Goal: Task Accomplishment & Management: Manage account settings

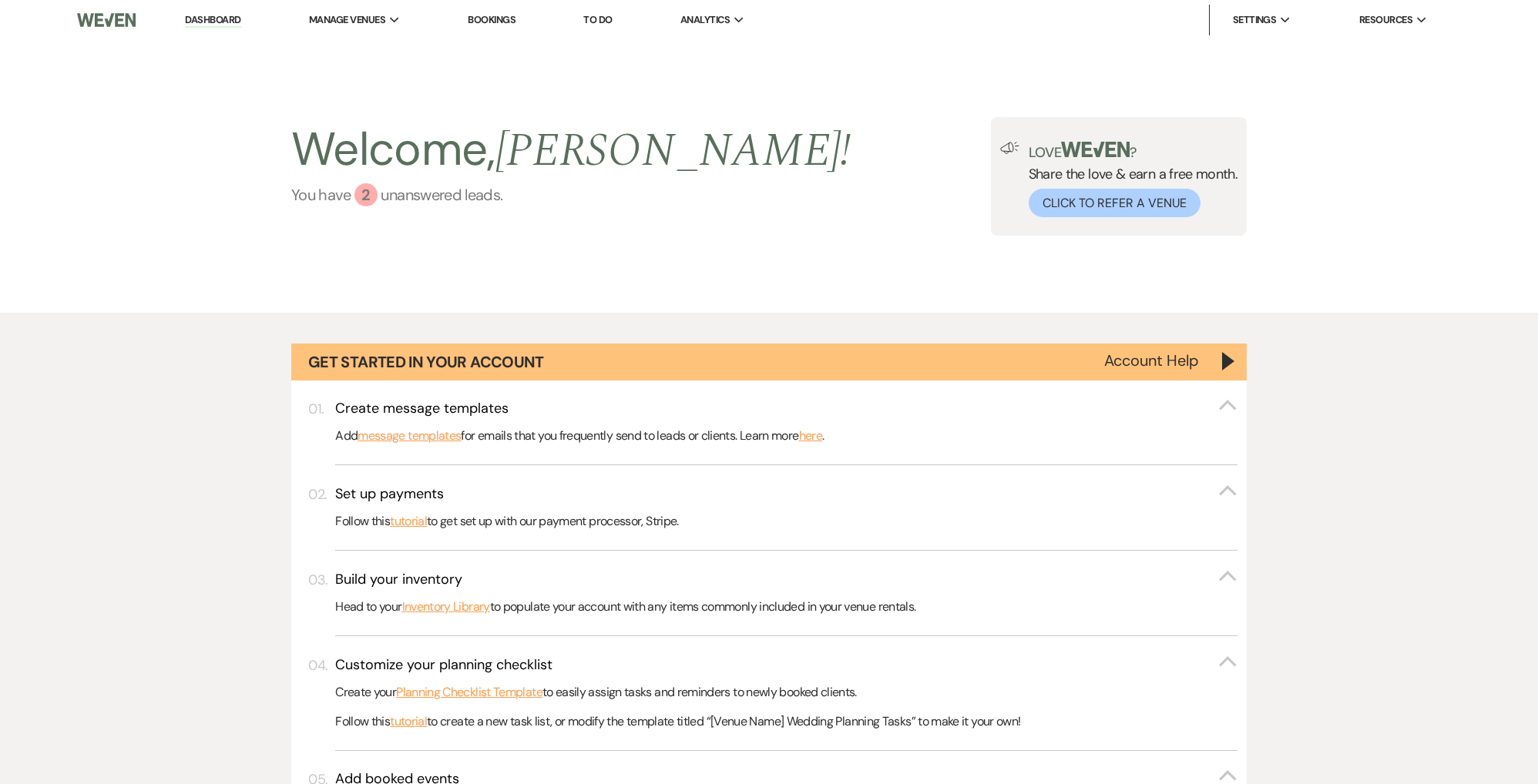
click at [369, 201] on div "2" at bounding box center [366, 195] width 23 height 23
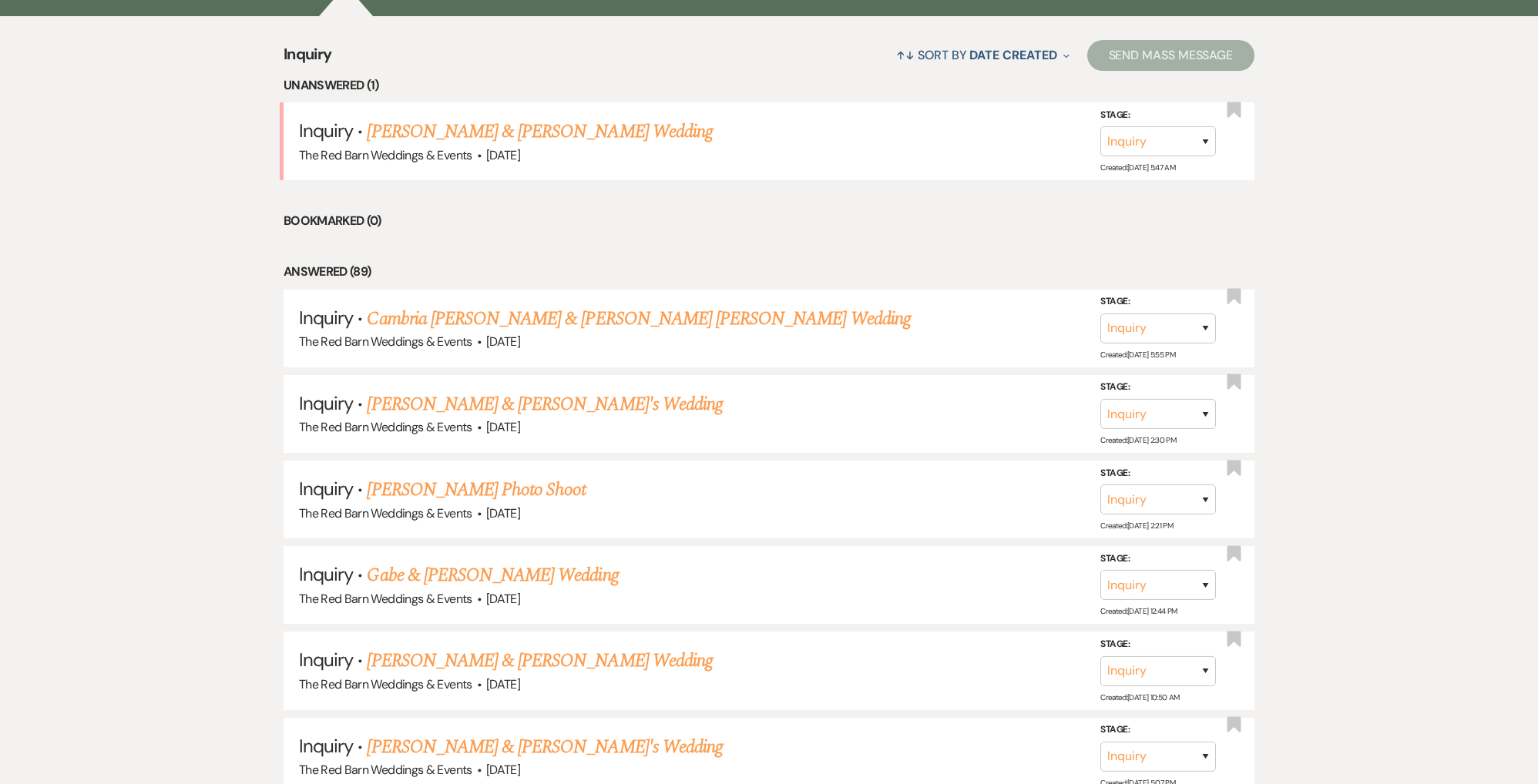
scroll to position [1189, 0]
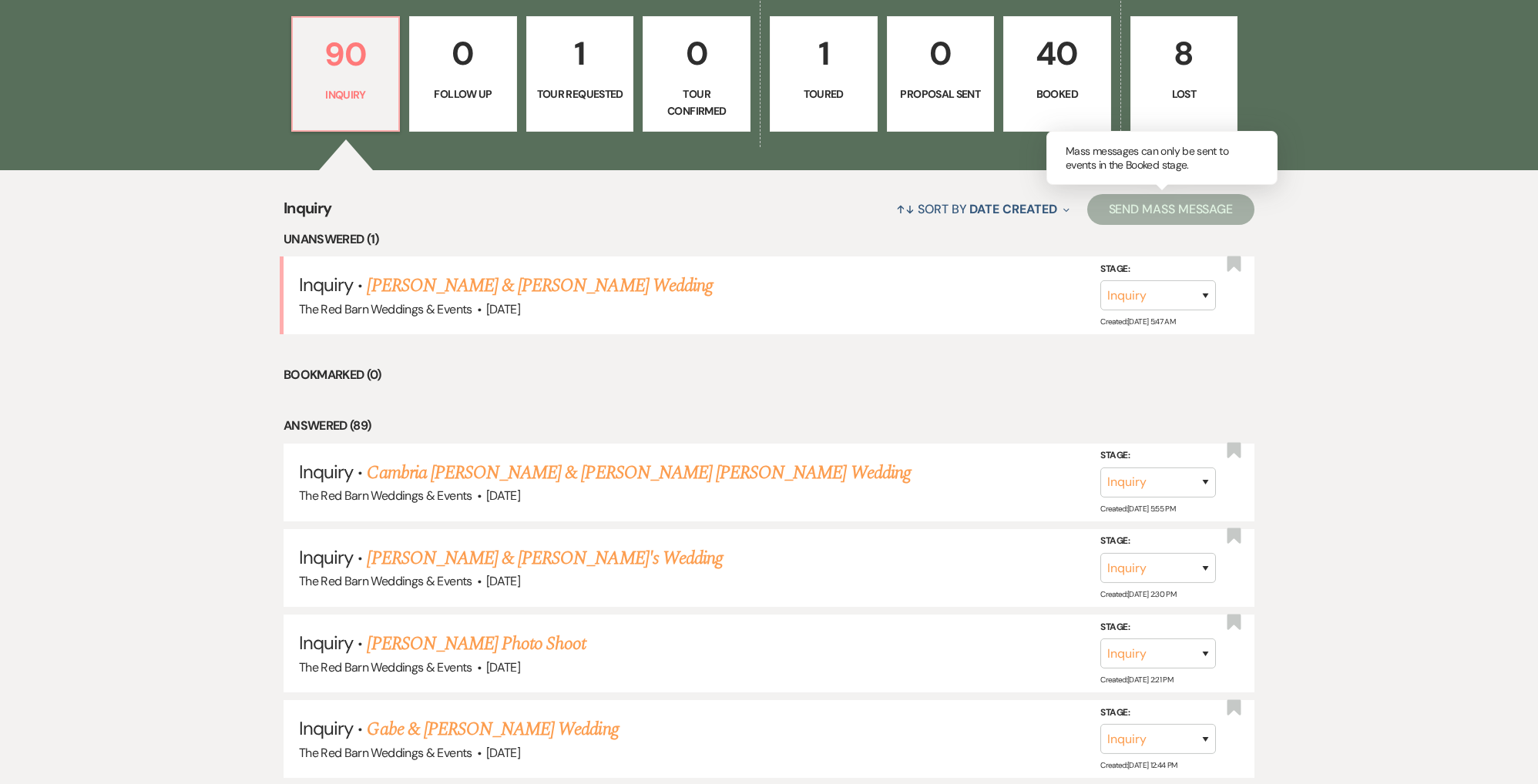
click at [1064, 90] on p "Booked" at bounding box center [1057, 94] width 88 height 17
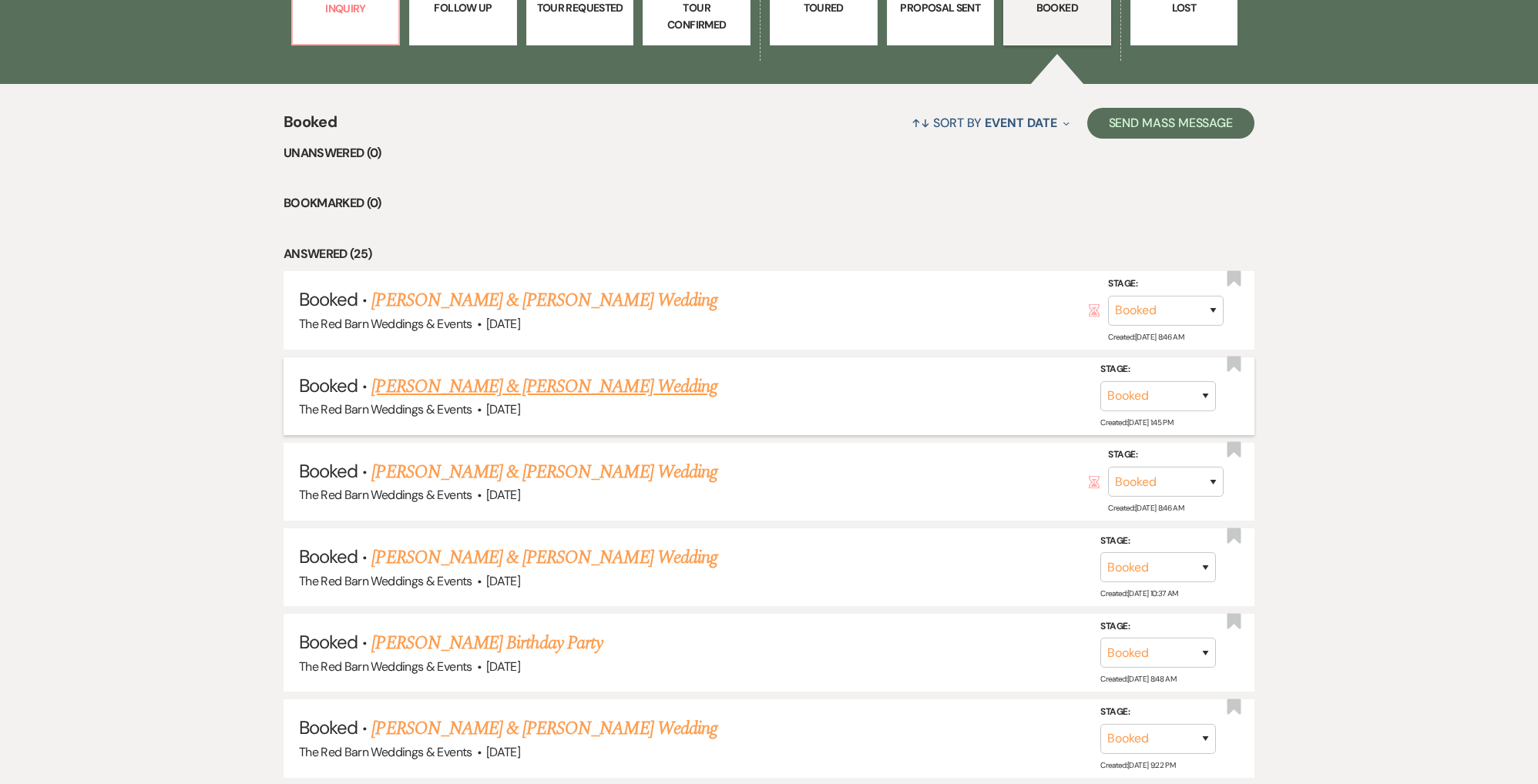
scroll to position [1158, 0]
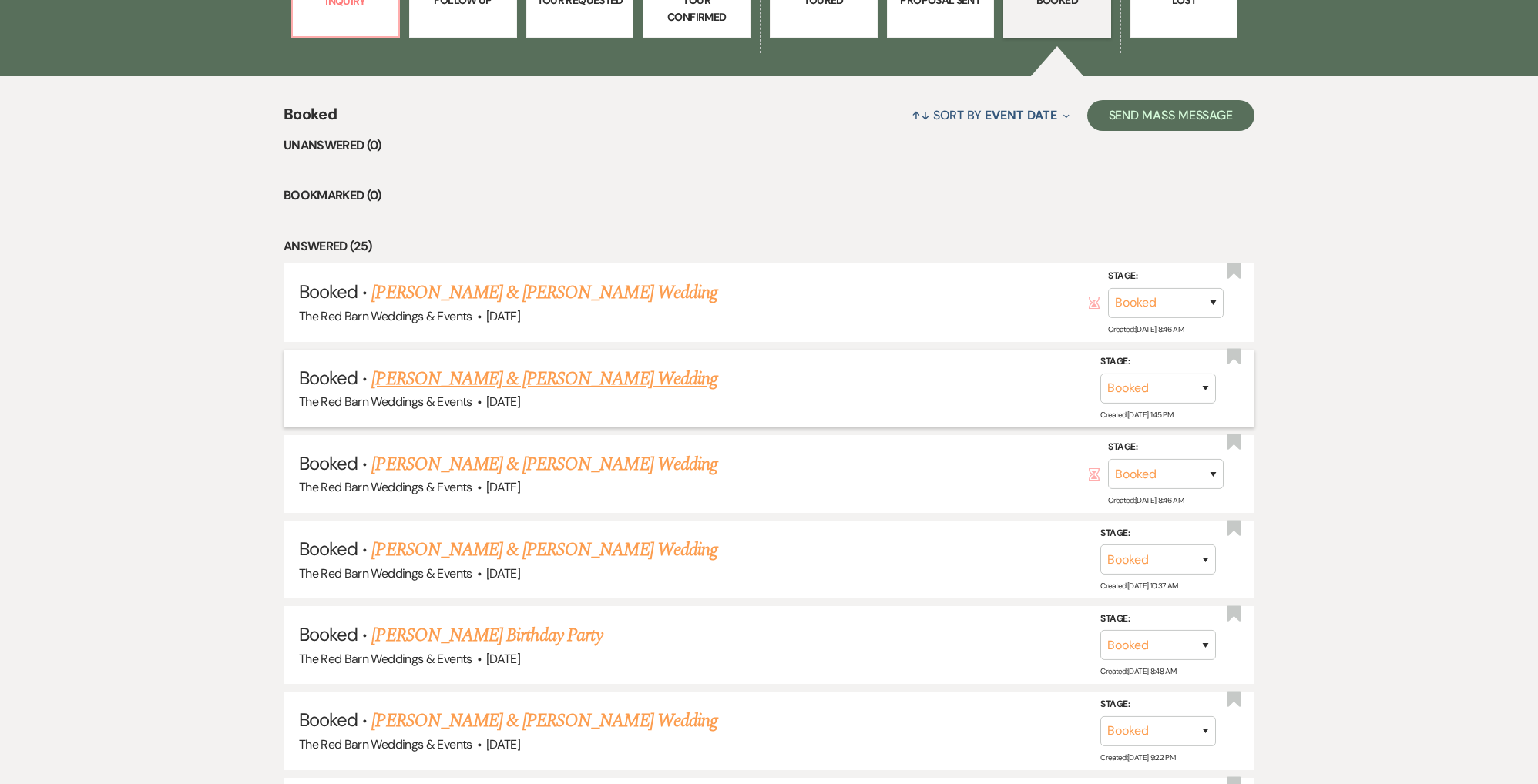
click at [460, 369] on link "[PERSON_NAME] & [PERSON_NAME] Wedding" at bounding box center [544, 379] width 345 height 28
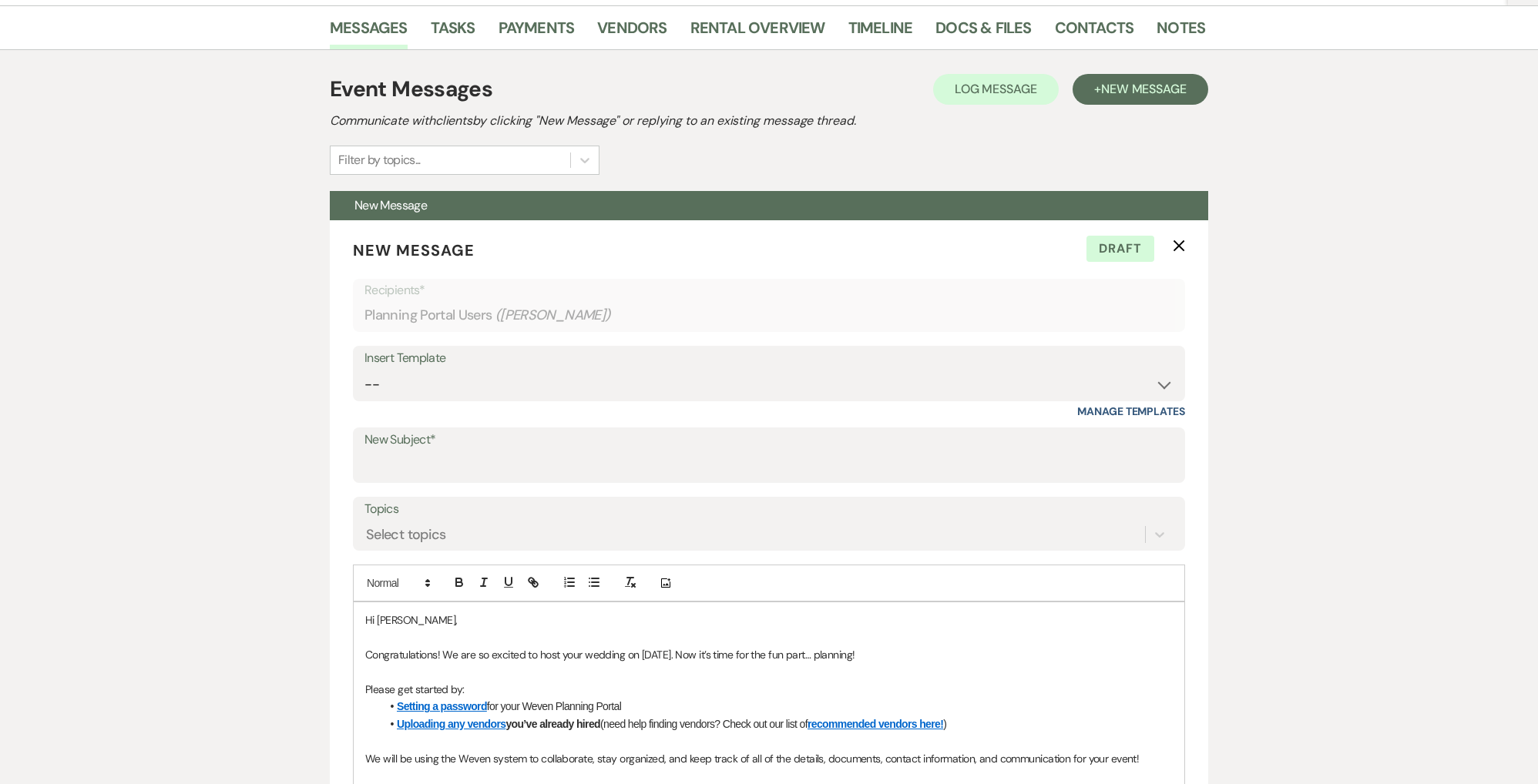
scroll to position [223, 0]
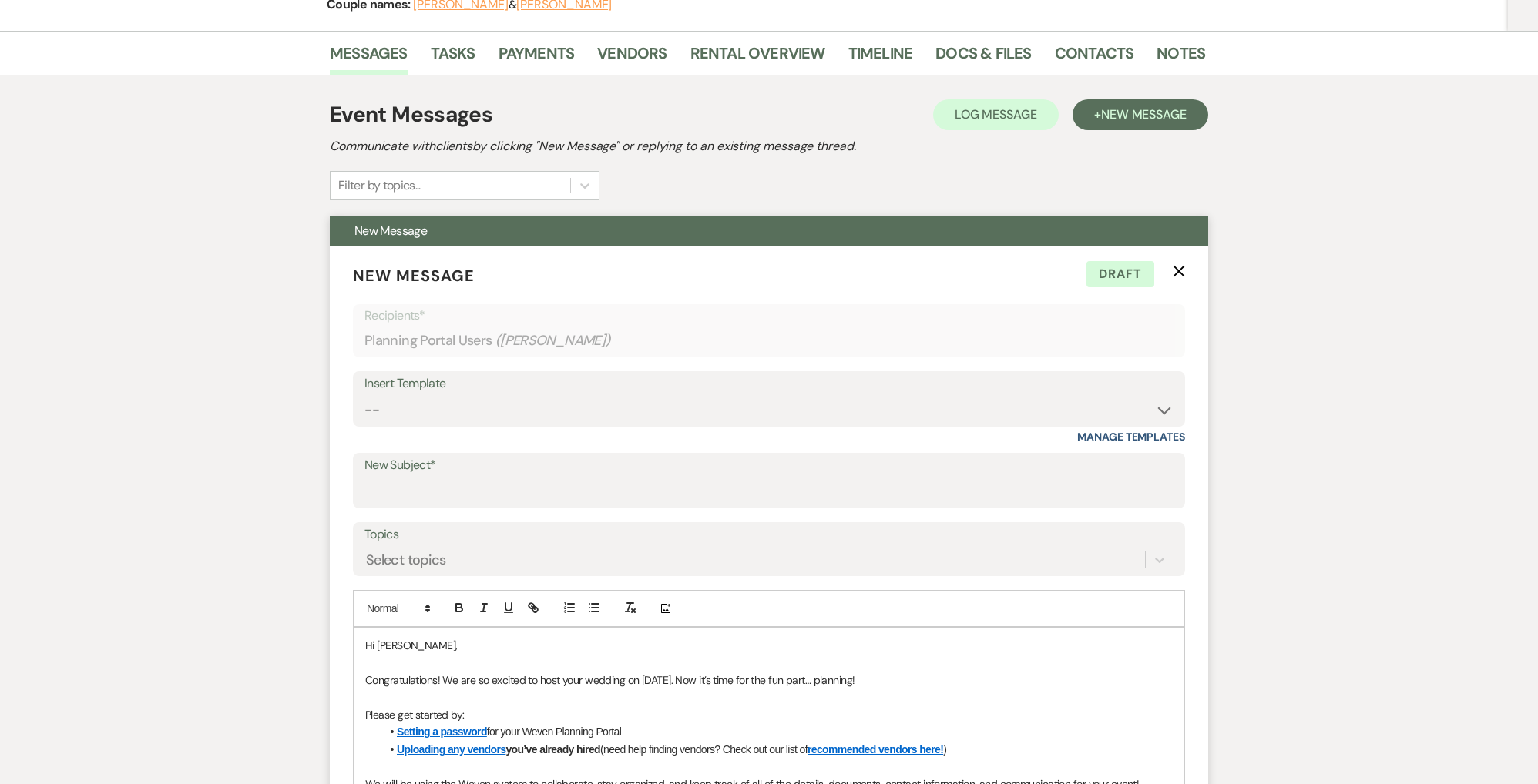
click at [1179, 273] on icon "X" at bounding box center [1179, 271] width 13 height 13
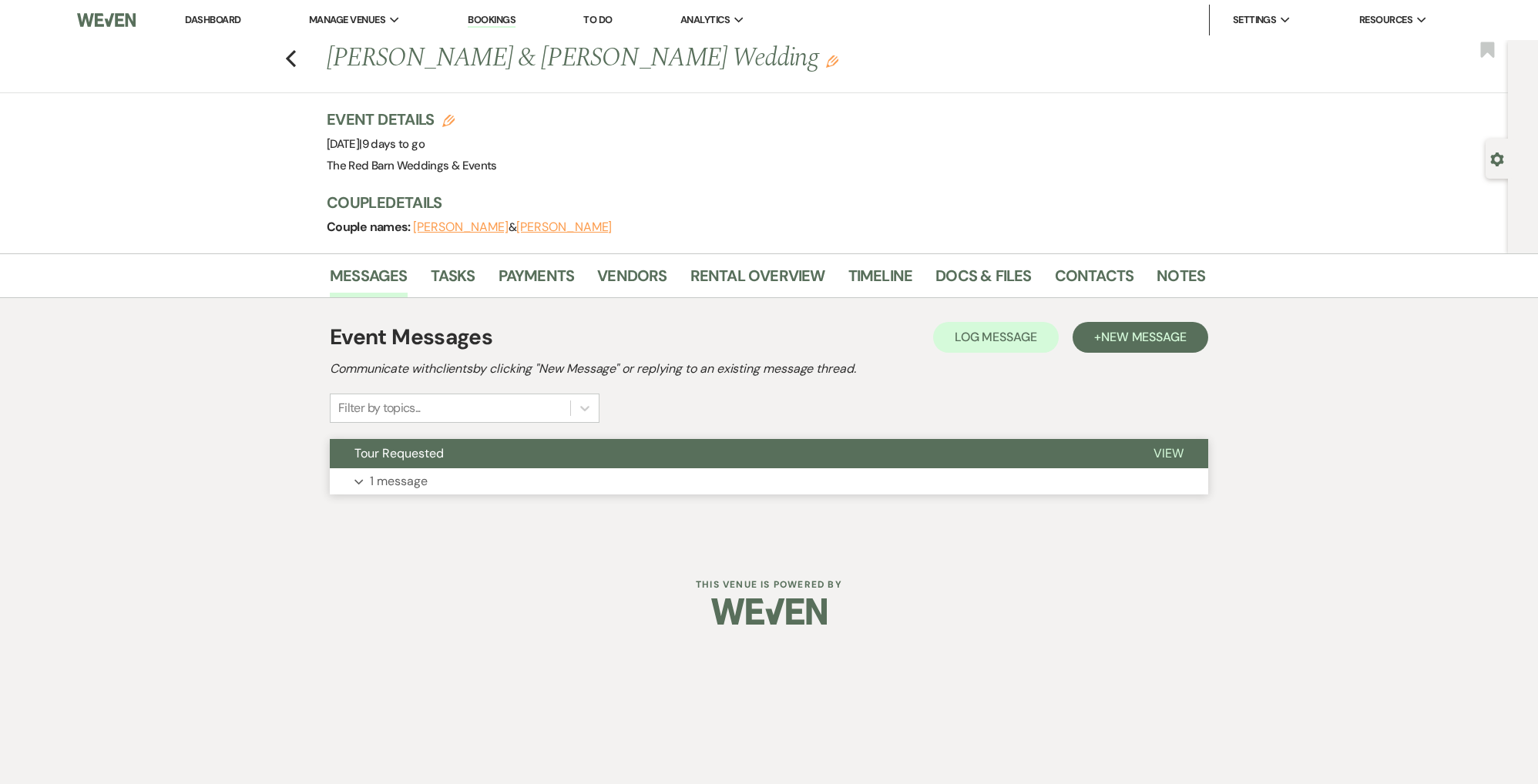
click at [391, 489] on p "1 message" at bounding box center [398, 481] width 58 height 20
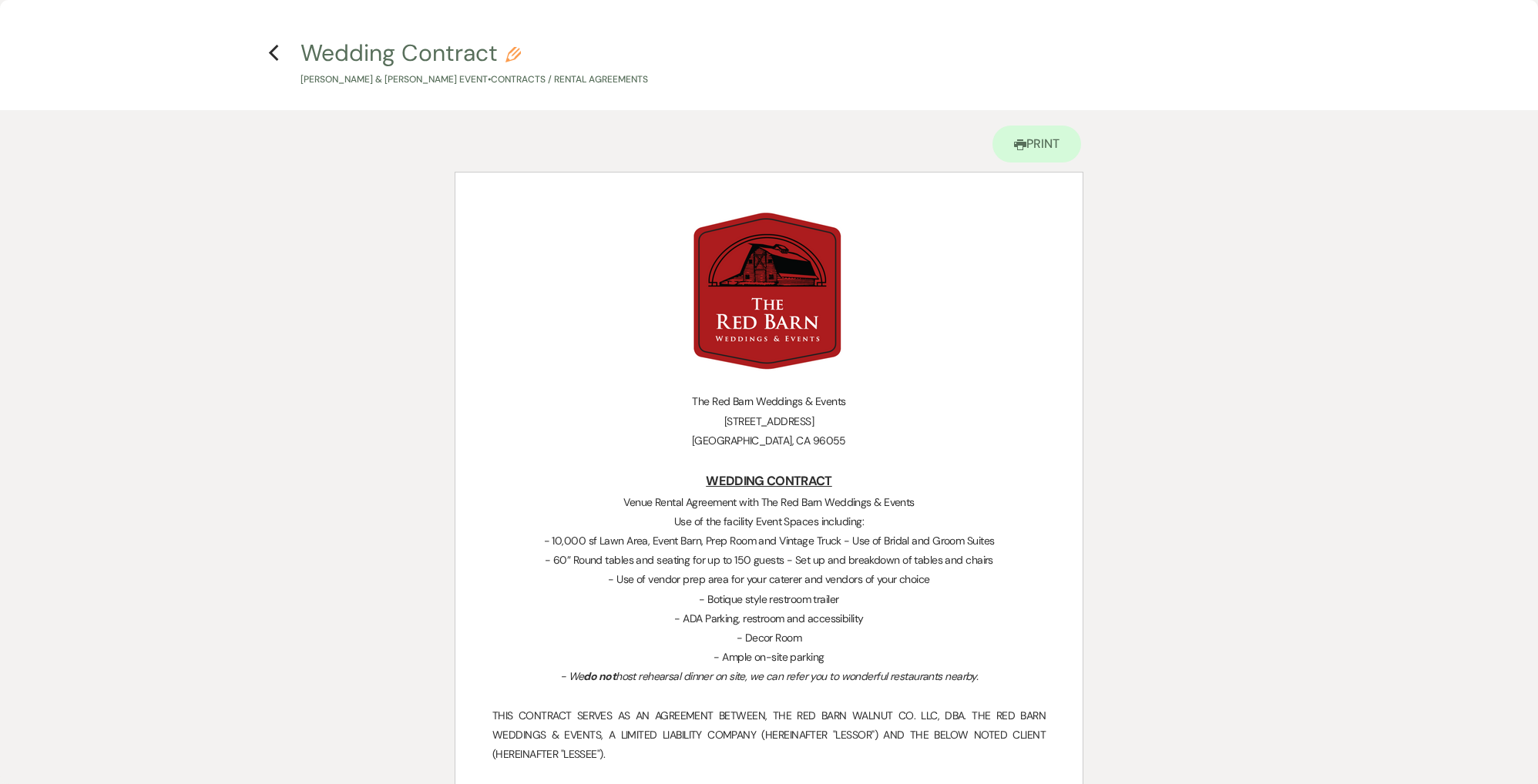
scroll to position [1, 0]
click at [271, 53] on use "button" at bounding box center [274, 53] width 10 height 17
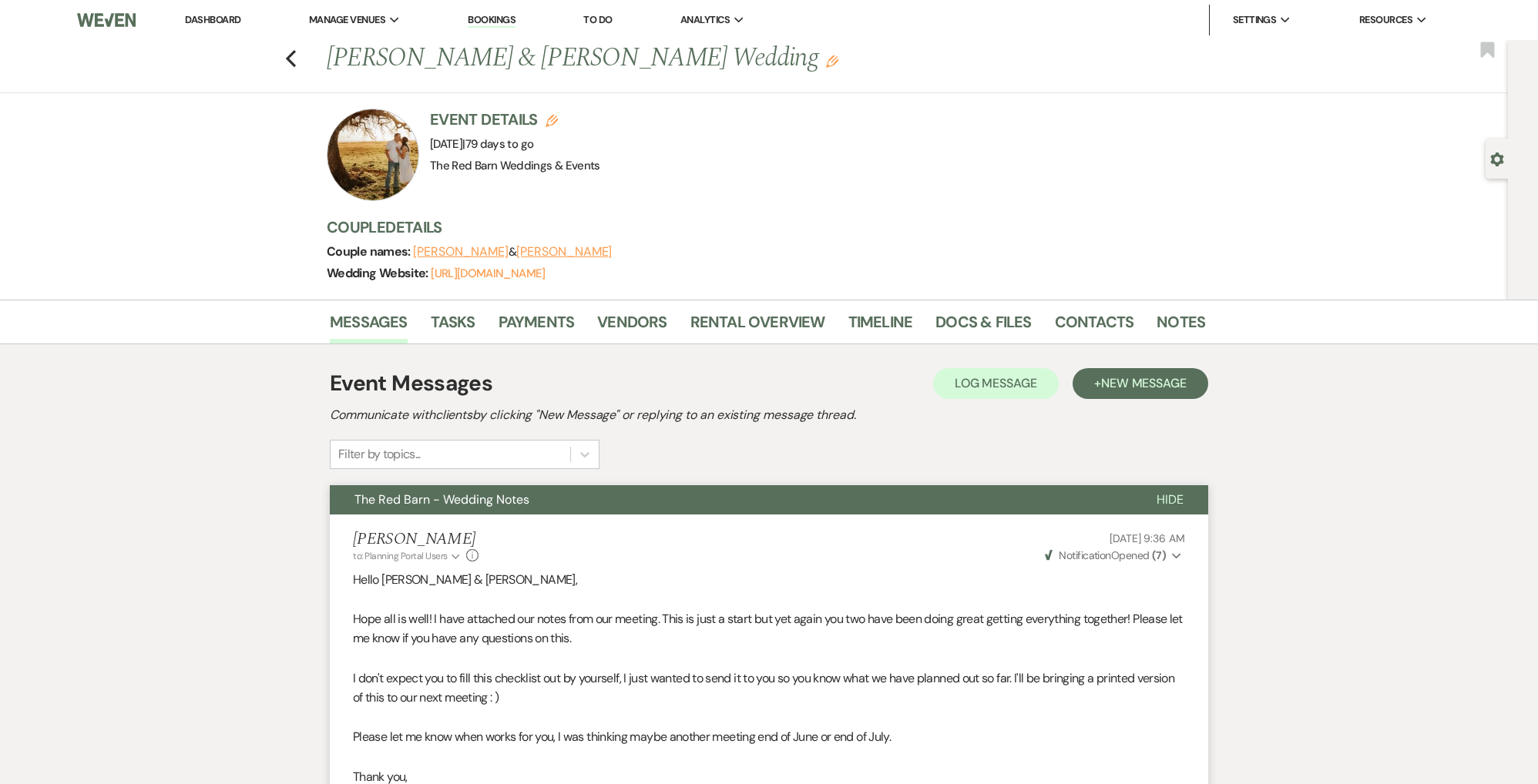
scroll to position [0, 0]
